Goal: Check status

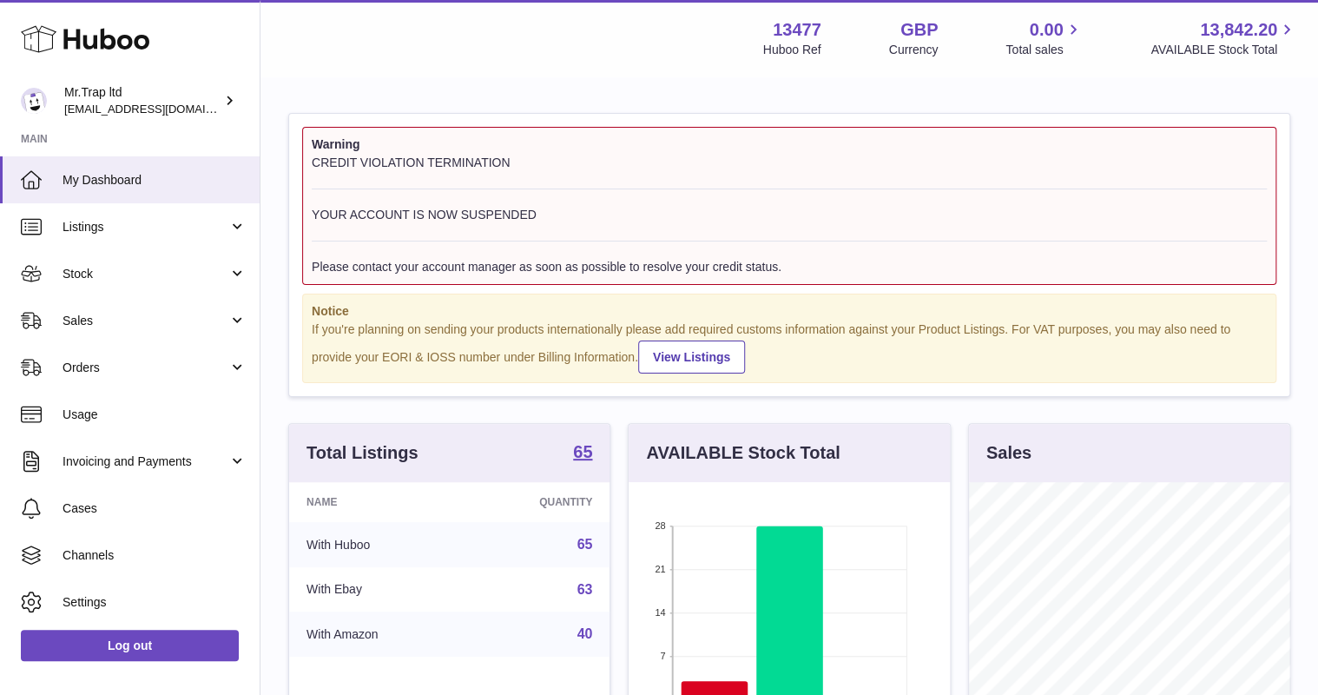
scroll to position [208, 0]
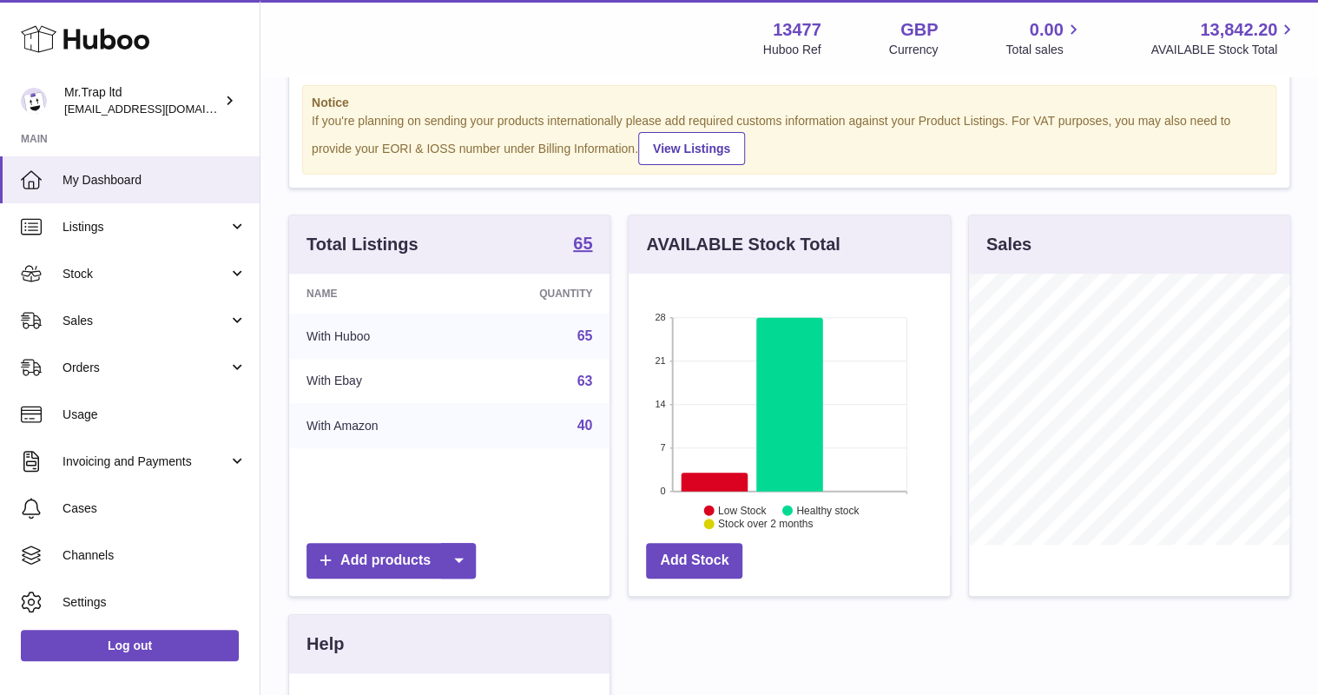
click at [135, 308] on link "Sales" at bounding box center [130, 320] width 260 height 47
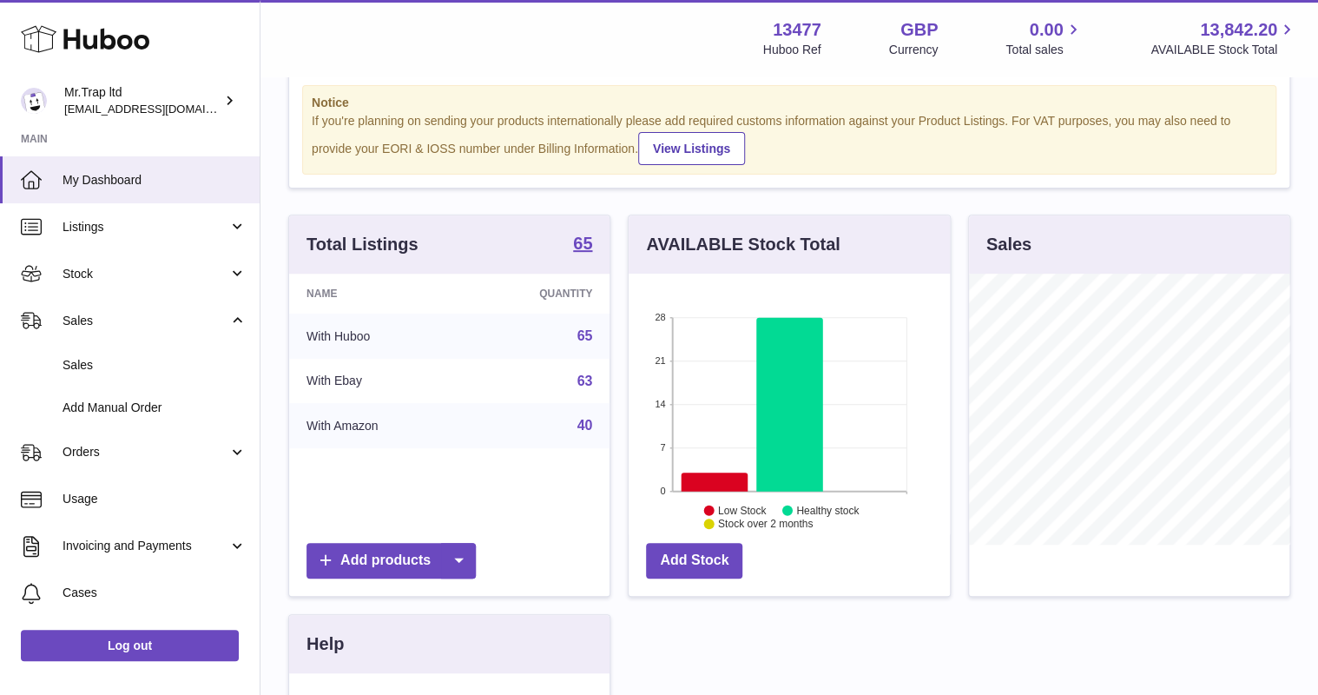
click at [130, 357] on span "Sales" at bounding box center [155, 365] width 184 height 17
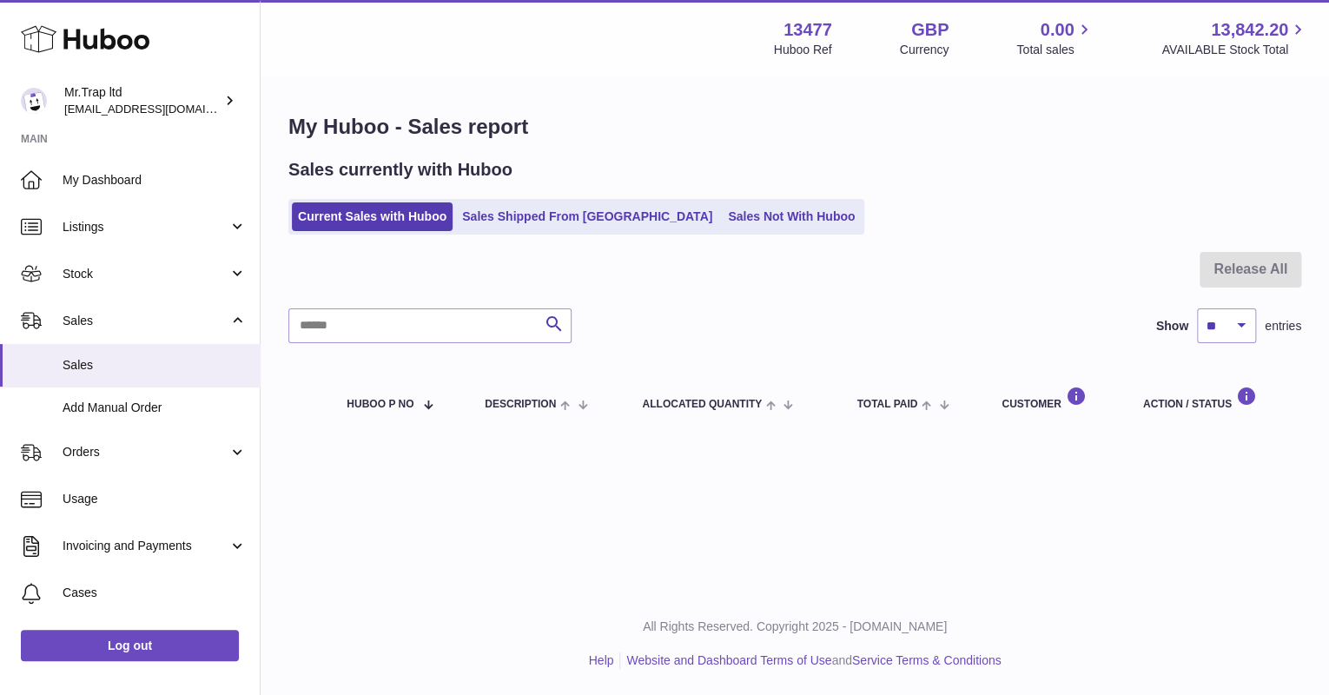
click at [741, 208] on link "Sales Not With Huboo" at bounding box center [791, 216] width 139 height 29
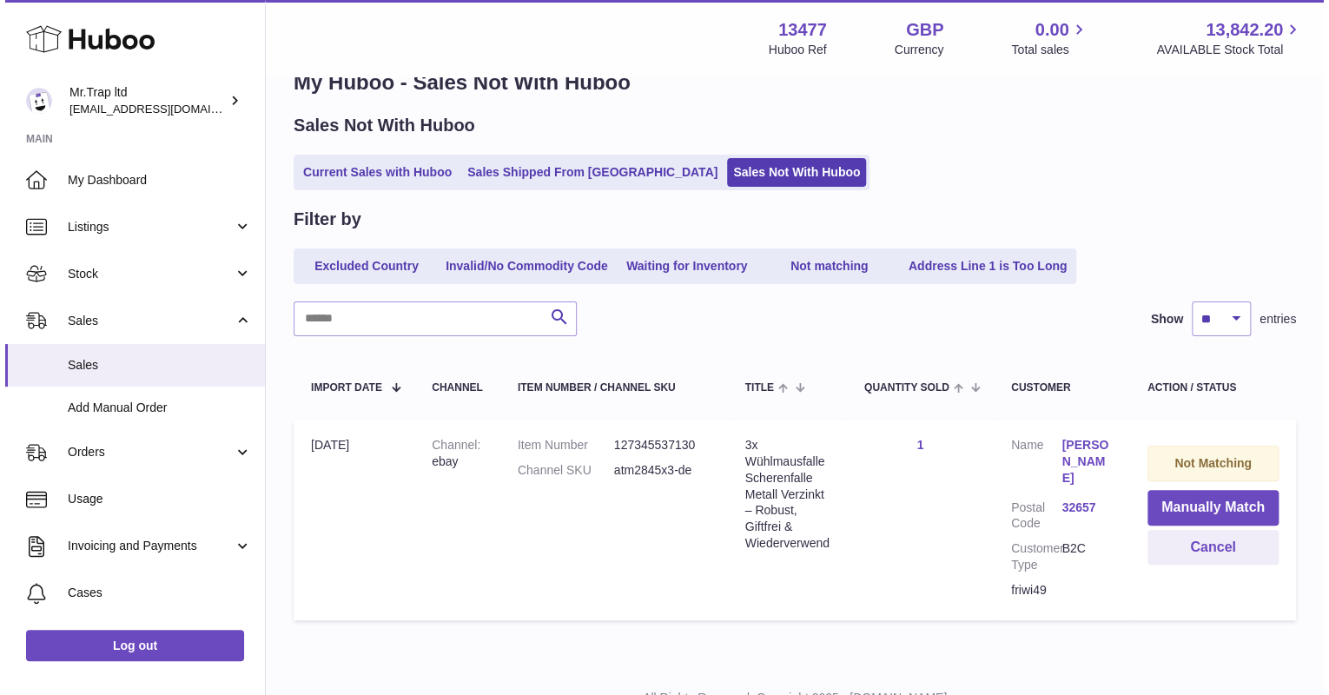
scroll to position [69, 0]
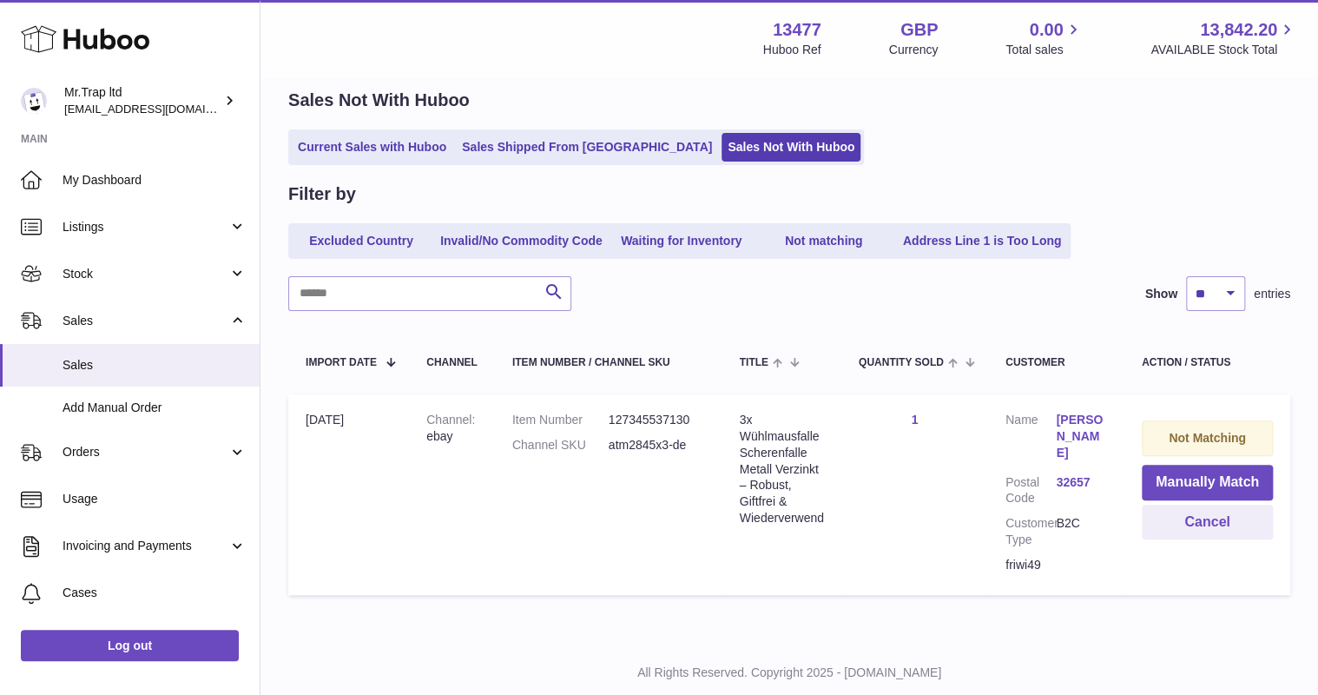
click at [1081, 433] on link "Friedrich-Wilhelm Hilkemeier" at bounding box center [1081, 437] width 50 height 50
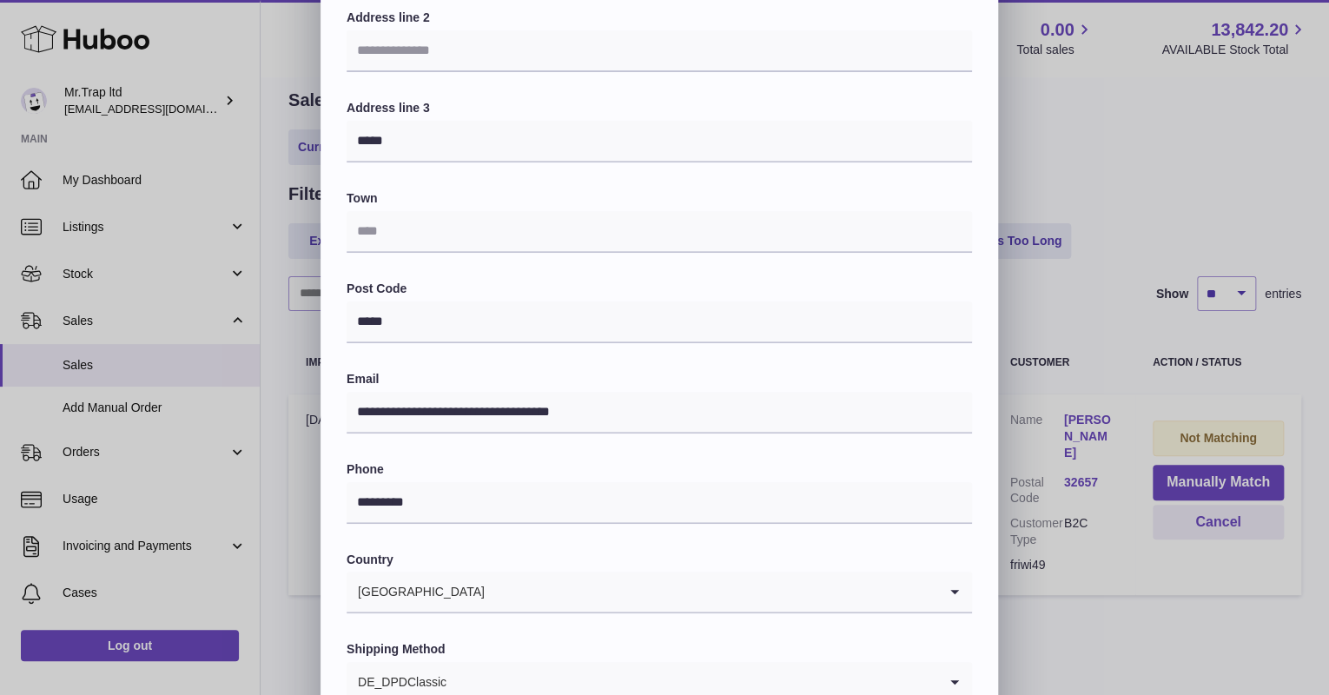
scroll to position [278, 0]
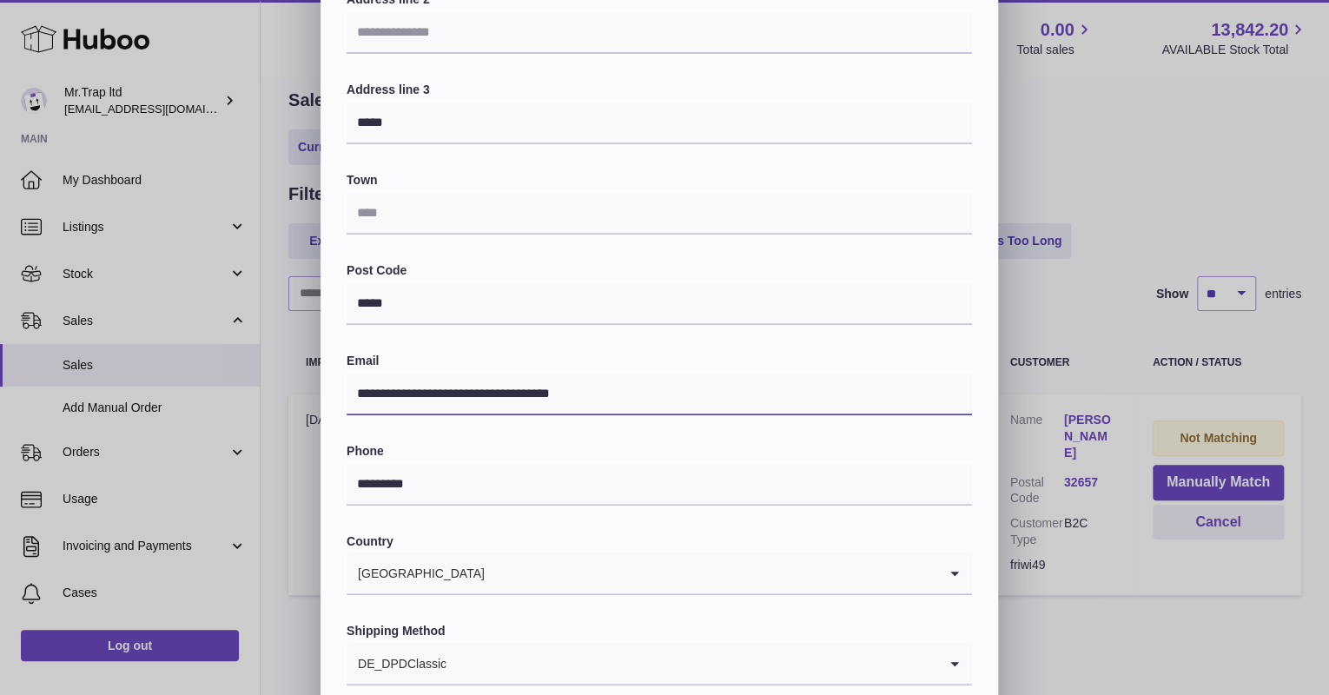
drag, startPoint x: 304, startPoint y: 385, endPoint x: 240, endPoint y: 386, distance: 64.3
click at [240, 386] on div "**********" at bounding box center [664, 243] width 1329 height 1042
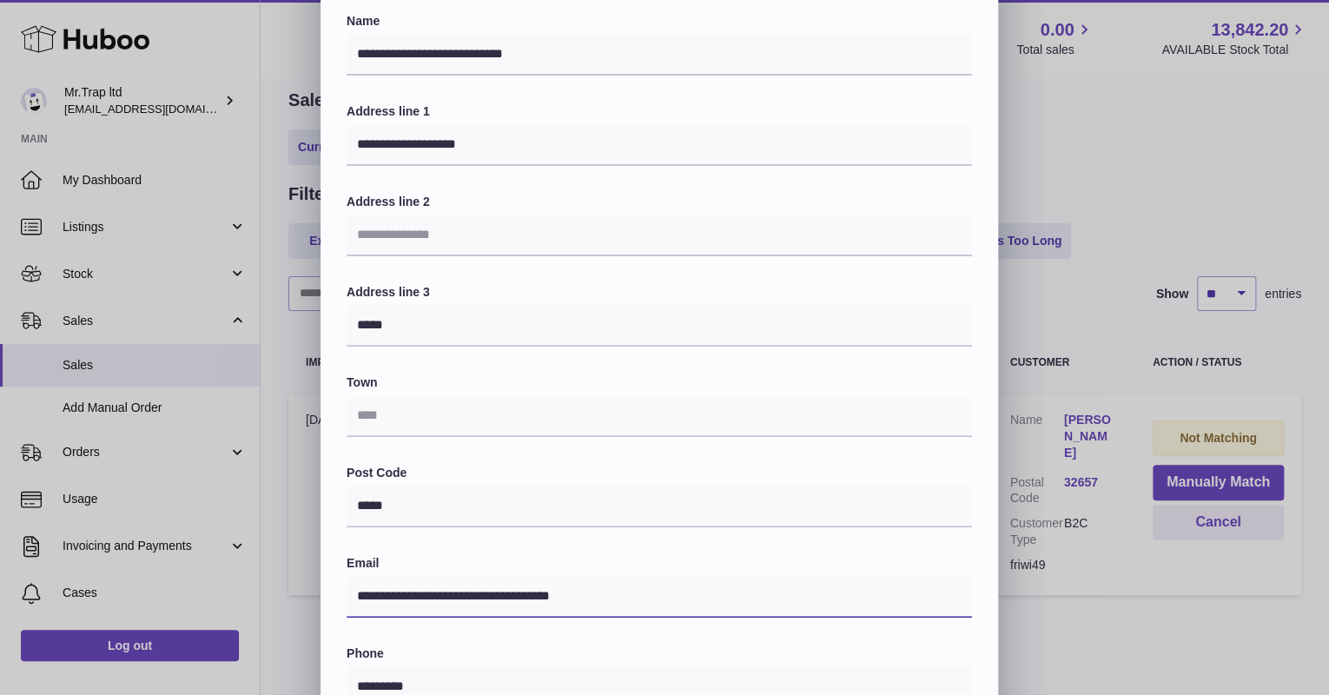
scroll to position [69, 0]
